Goal: Check status: Check status

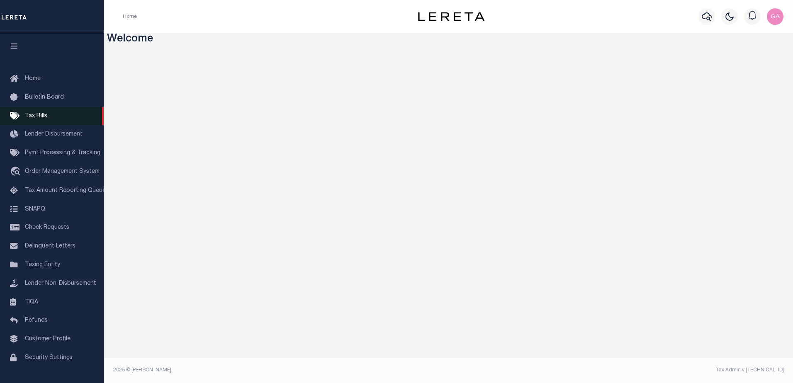
click at [46, 122] on link "Tax Bills" at bounding box center [52, 116] width 104 height 19
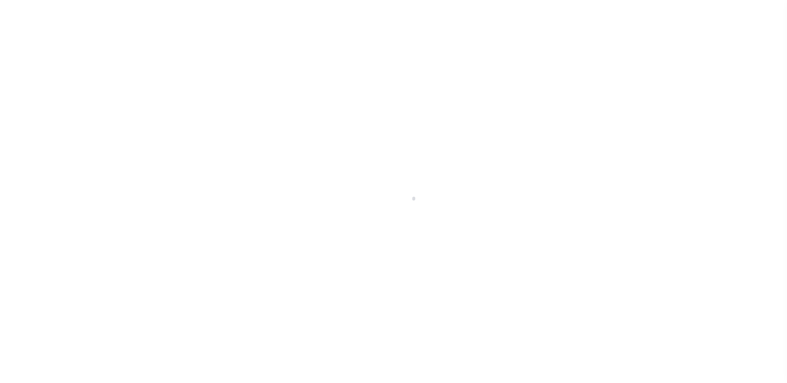
select select
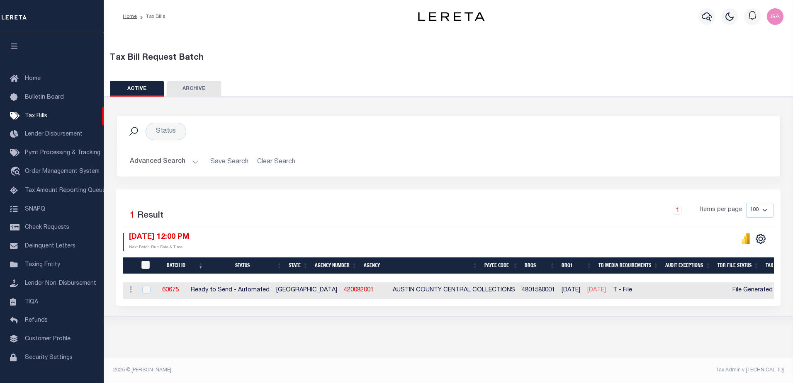
click at [190, 160] on button "Advanced Search" at bounding box center [164, 162] width 69 height 16
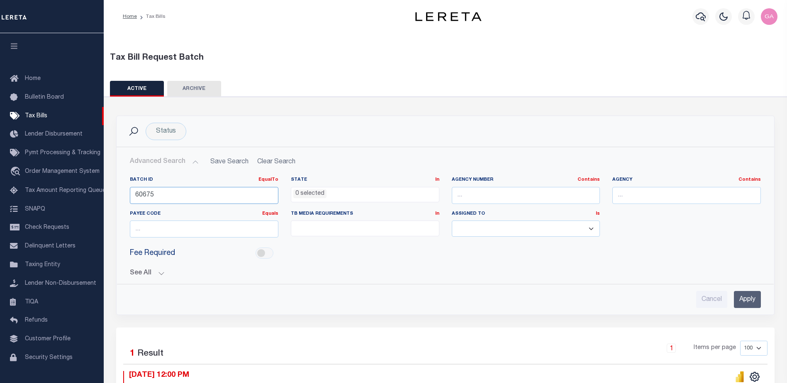
drag, startPoint x: 195, startPoint y: 201, endPoint x: 122, endPoint y: 192, distance: 73.2
click at [124, 192] on div "Batch ID EqualTo Equals Is Not Equal To Is Greater Than Is Less Than 60675" at bounding box center [204, 194] width 161 height 34
paste input "59354"
type input "59354"
click at [751, 301] on input "Apply" at bounding box center [747, 299] width 27 height 17
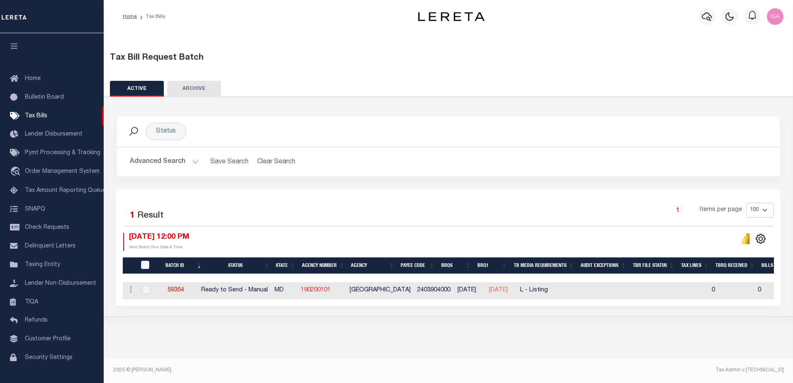
click at [320, 290] on link "190200101" at bounding box center [316, 290] width 30 height 6
checkbox input "true"
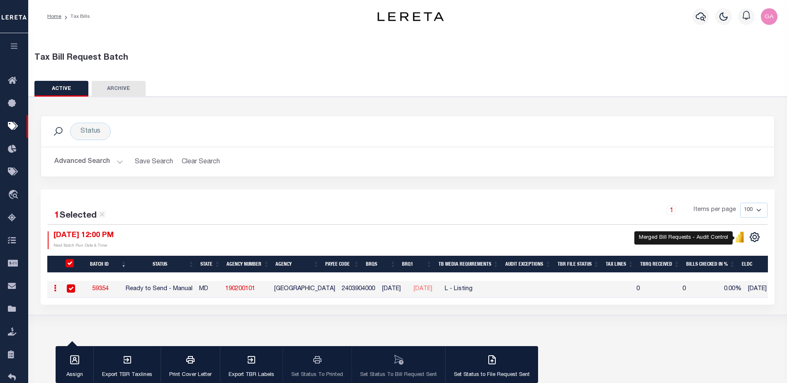
click at [741, 238] on icon "" at bounding box center [740, 239] width 4 height 8
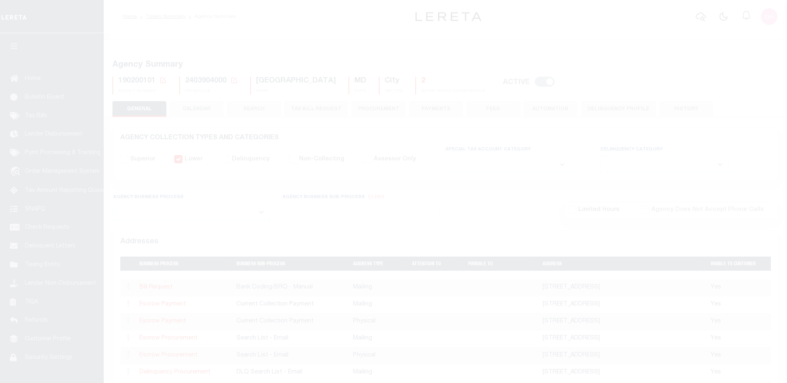
select select
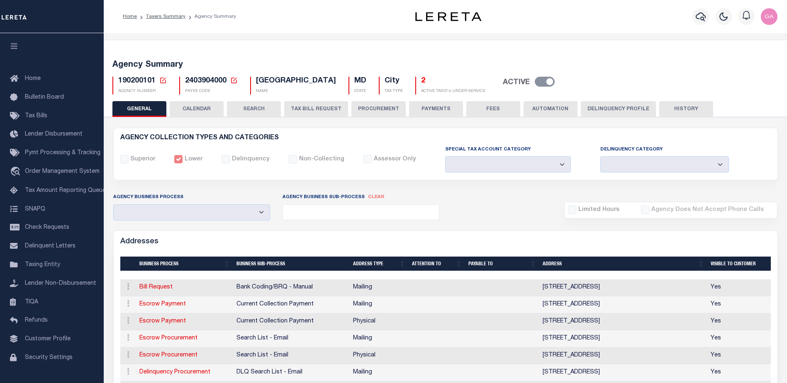
click at [198, 110] on button "CALENDAR" at bounding box center [197, 109] width 54 height 16
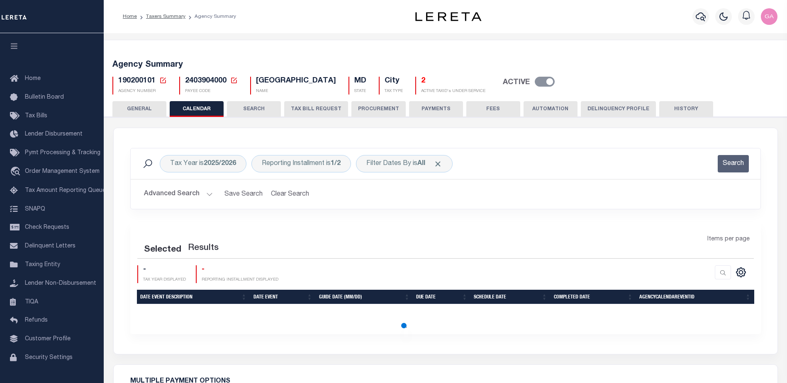
checkbox input "false"
type input "2"
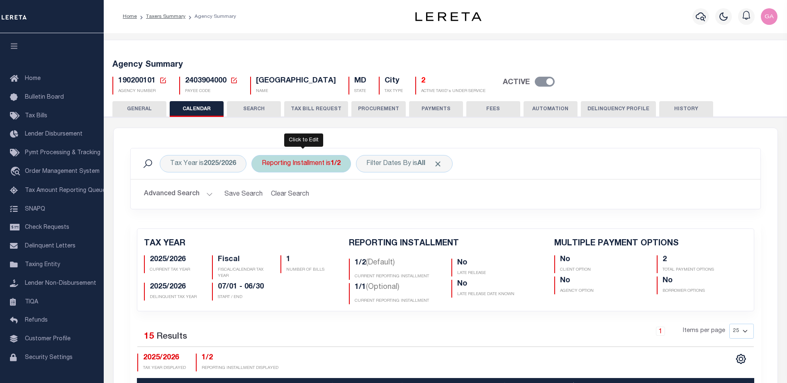
click at [331, 163] on div "Reporting Installment is 1/2" at bounding box center [301, 163] width 100 height 17
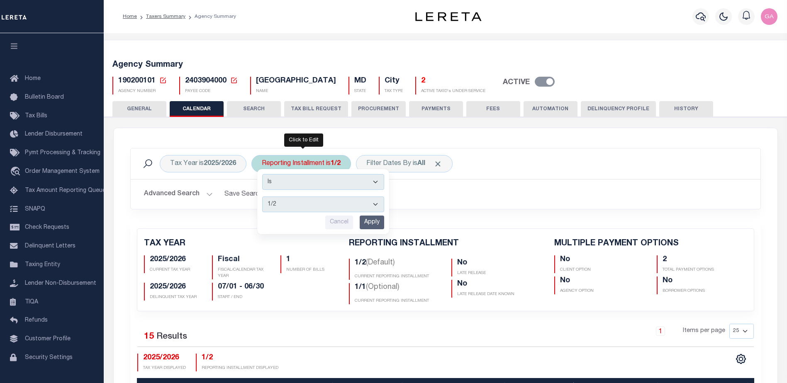
click at [339, 200] on select "1/2 2/2 1/1" at bounding box center [323, 205] width 122 height 16
click at [504, 188] on h2 "Advanced Search Save Search Clear Search" at bounding box center [445, 194] width 616 height 16
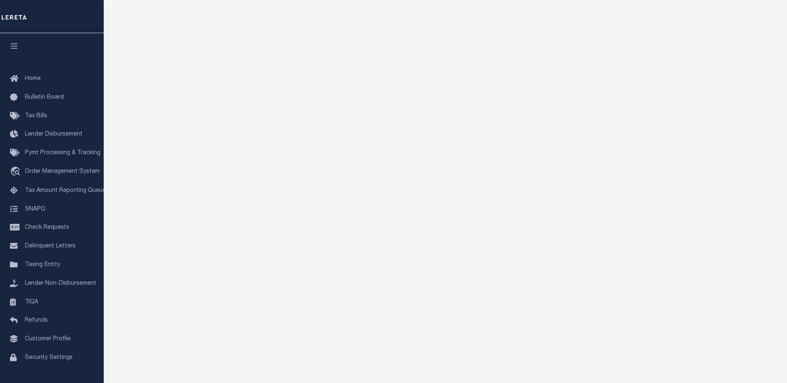
scroll to position [10, 0]
